Goal: Information Seeking & Learning: Learn about a topic

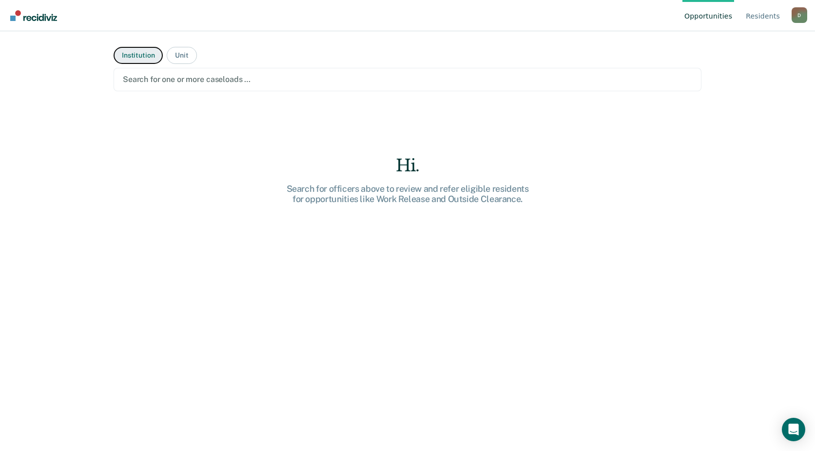
click at [146, 57] on button "Institution" at bounding box center [138, 55] width 49 height 17
click at [186, 55] on button "Unit" at bounding box center [182, 55] width 30 height 17
click at [277, 83] on div at bounding box center [408, 79] width 570 height 11
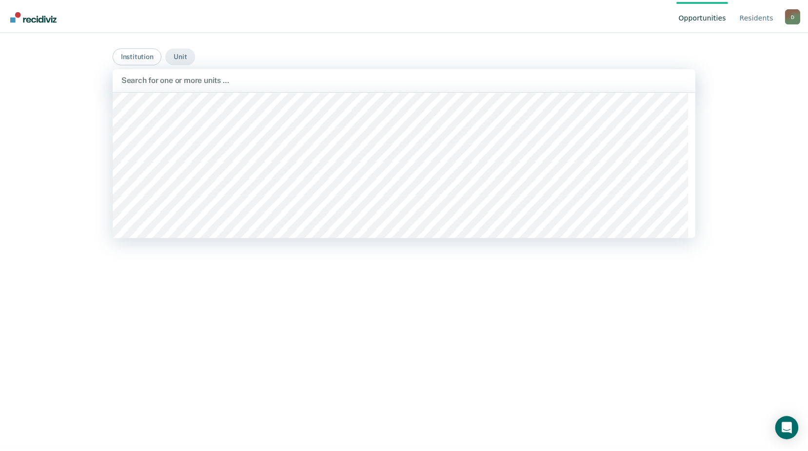
scroll to position [5999, 0]
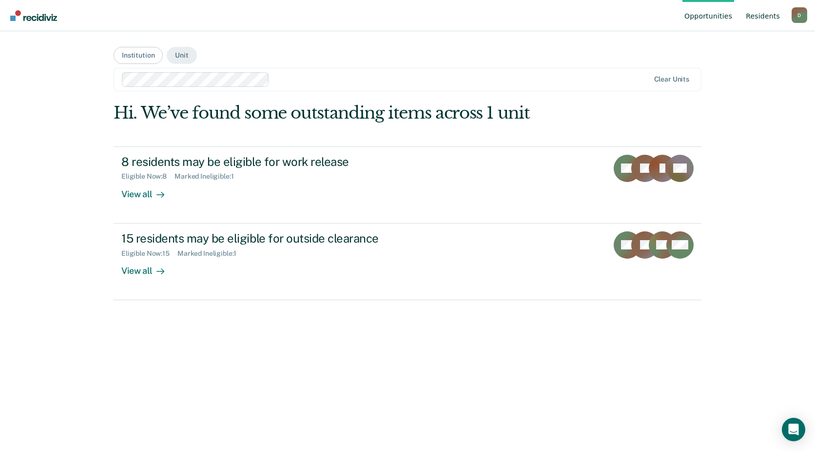
click at [766, 16] on link "Resident s" at bounding box center [763, 15] width 38 height 31
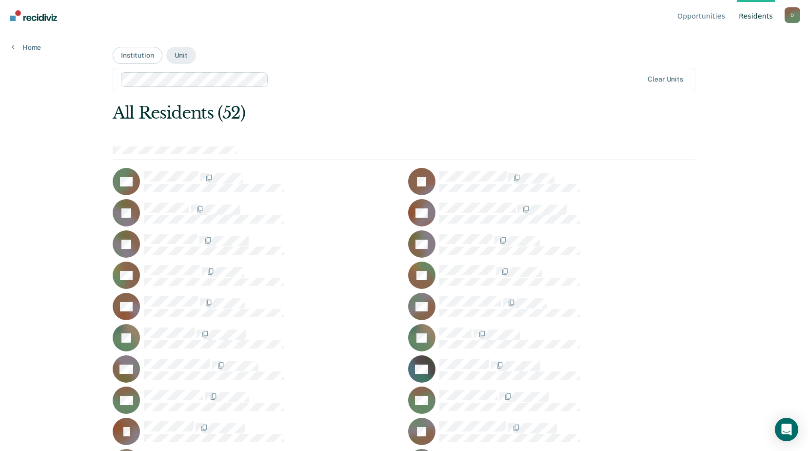
scroll to position [263, 0]
